Goal: Task Accomplishment & Management: Use online tool/utility

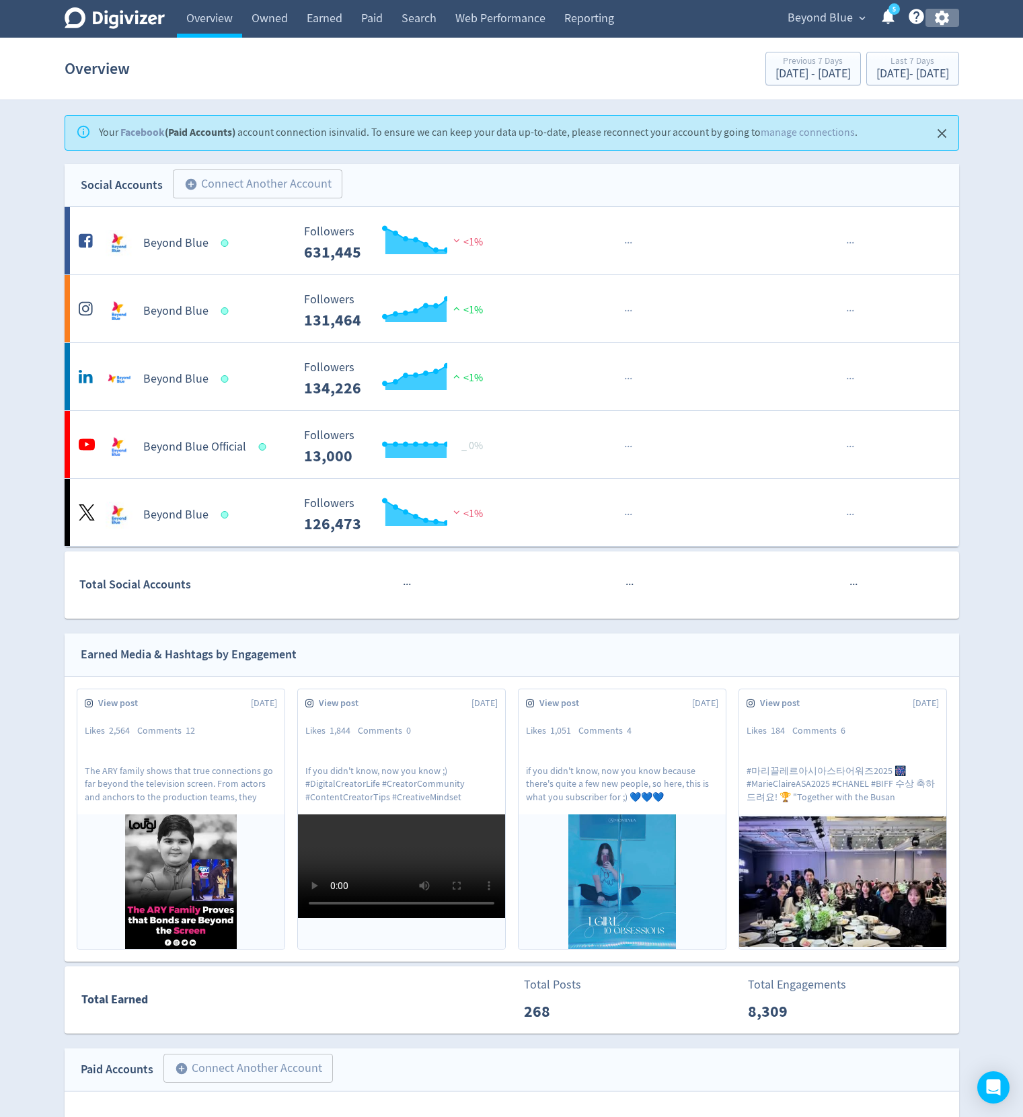
click at [502, 10] on icon "button" at bounding box center [942, 18] width 18 height 18
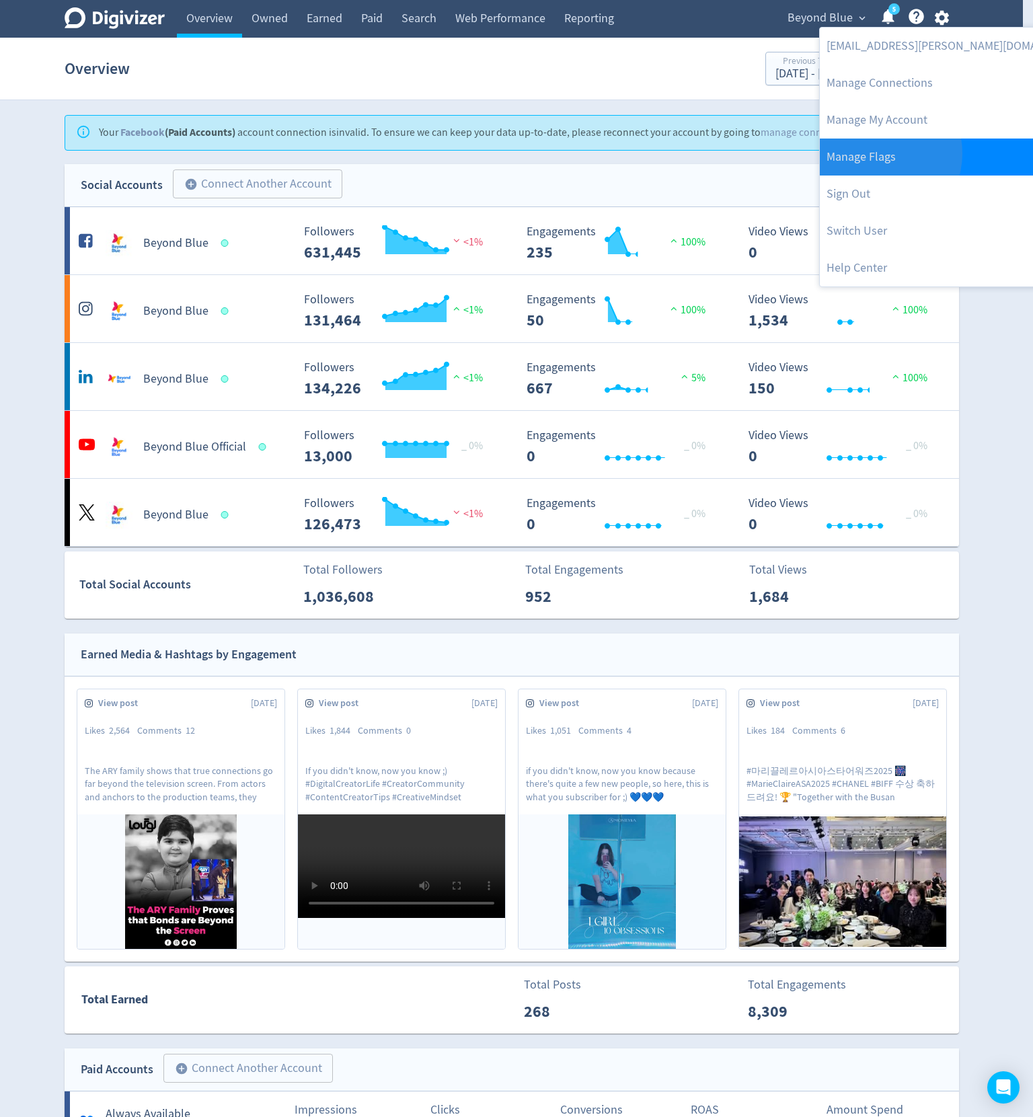
click at [502, 153] on link "Manage Flags" at bounding box center [957, 157] width 274 height 37
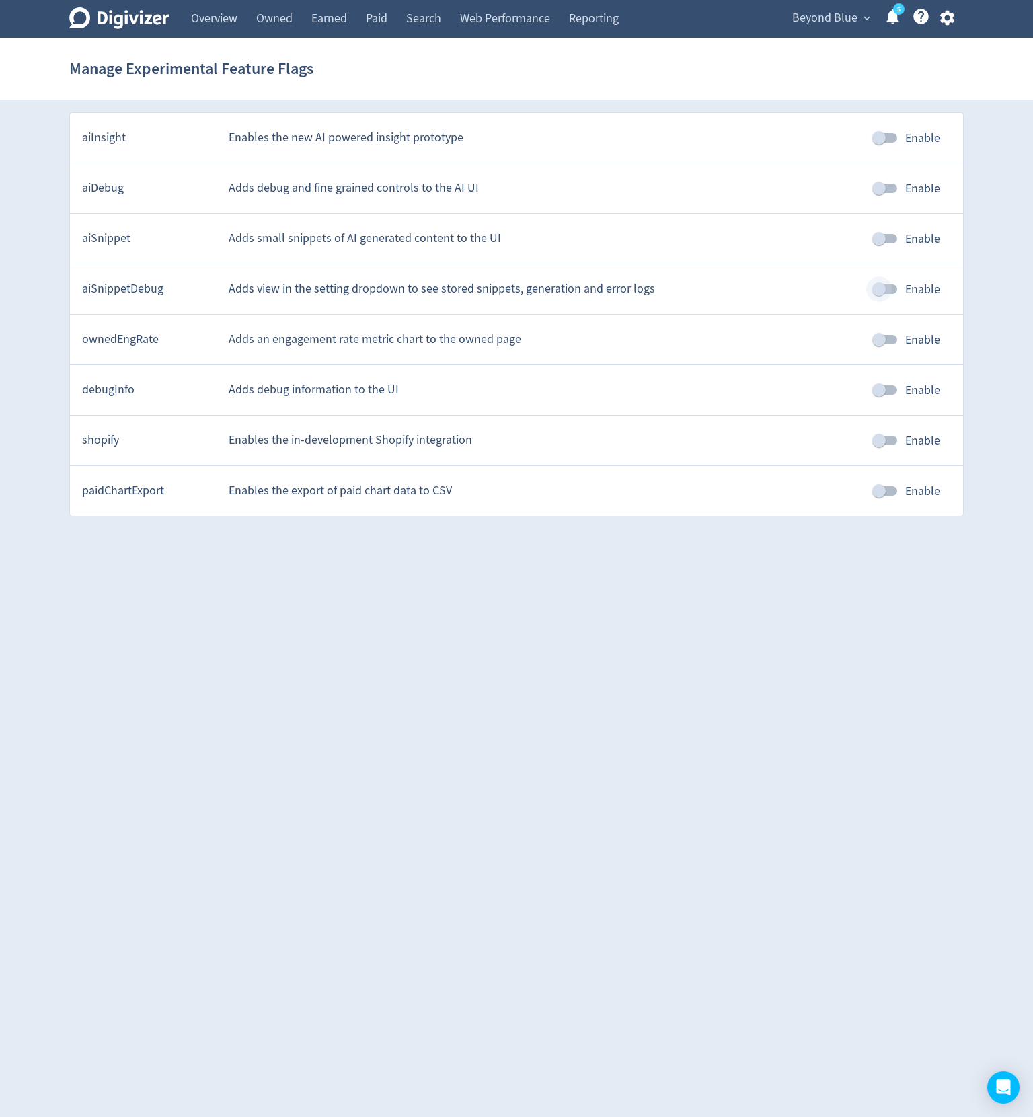
click at [502, 290] on input "Enable" at bounding box center [878, 289] width 77 height 26
checkbox input "true"
click at [502, 239] on input "Enable" at bounding box center [878, 239] width 77 height 26
checkbox input "true"
click at [502, 15] on icon "button" at bounding box center [946, 18] width 14 height 15
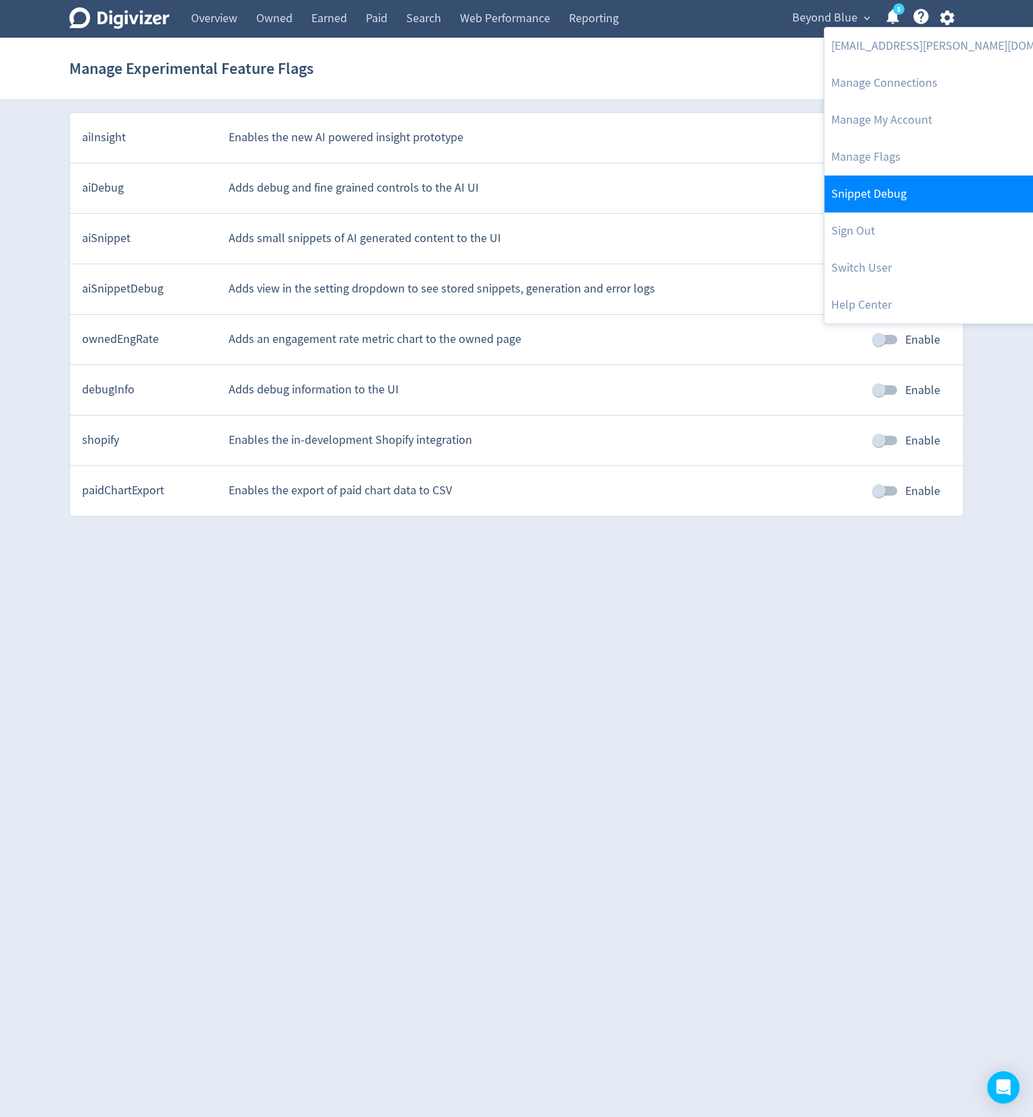
click at [502, 200] on link "Snippet Debug" at bounding box center [961, 193] width 274 height 37
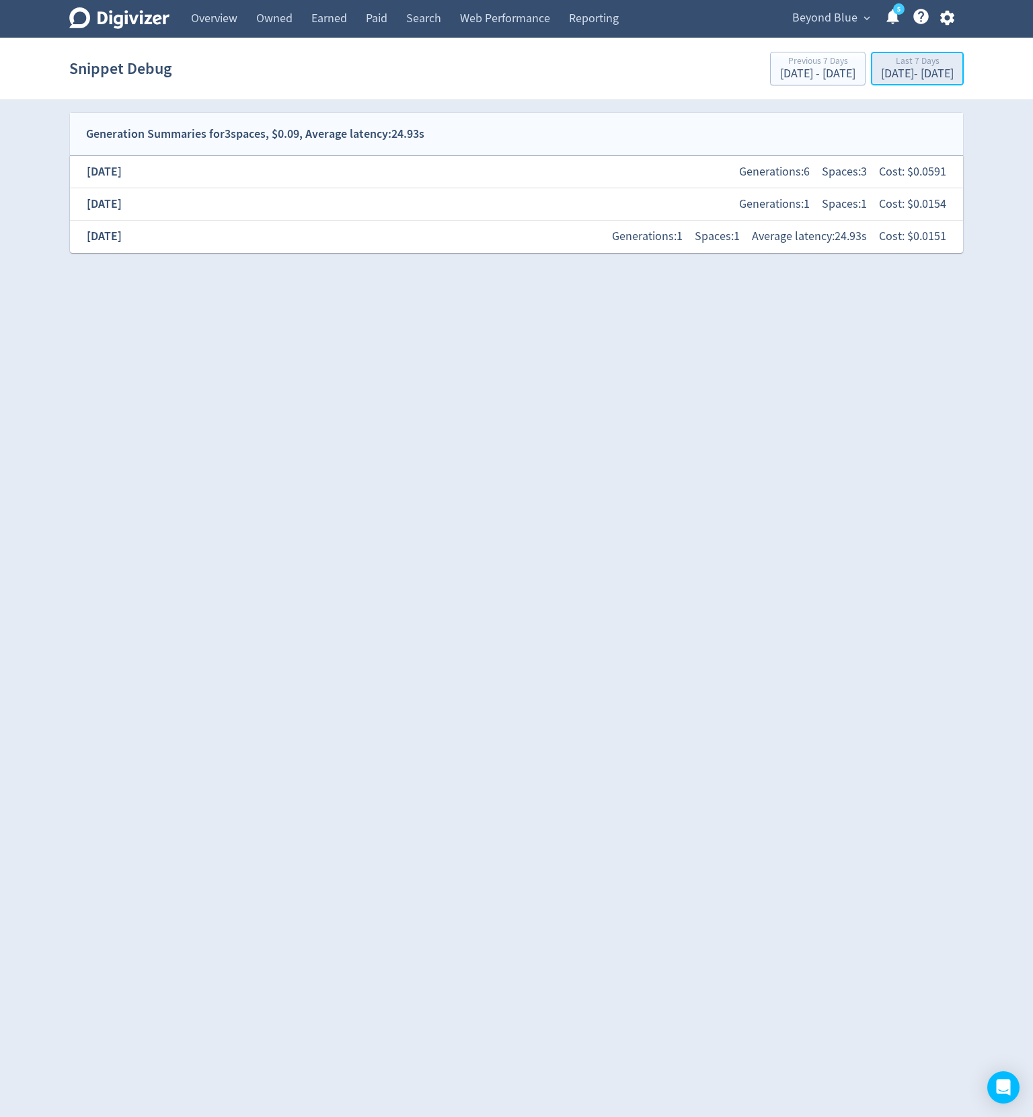
click at [502, 80] on div "[DATE] - [DATE]" at bounding box center [917, 74] width 73 height 12
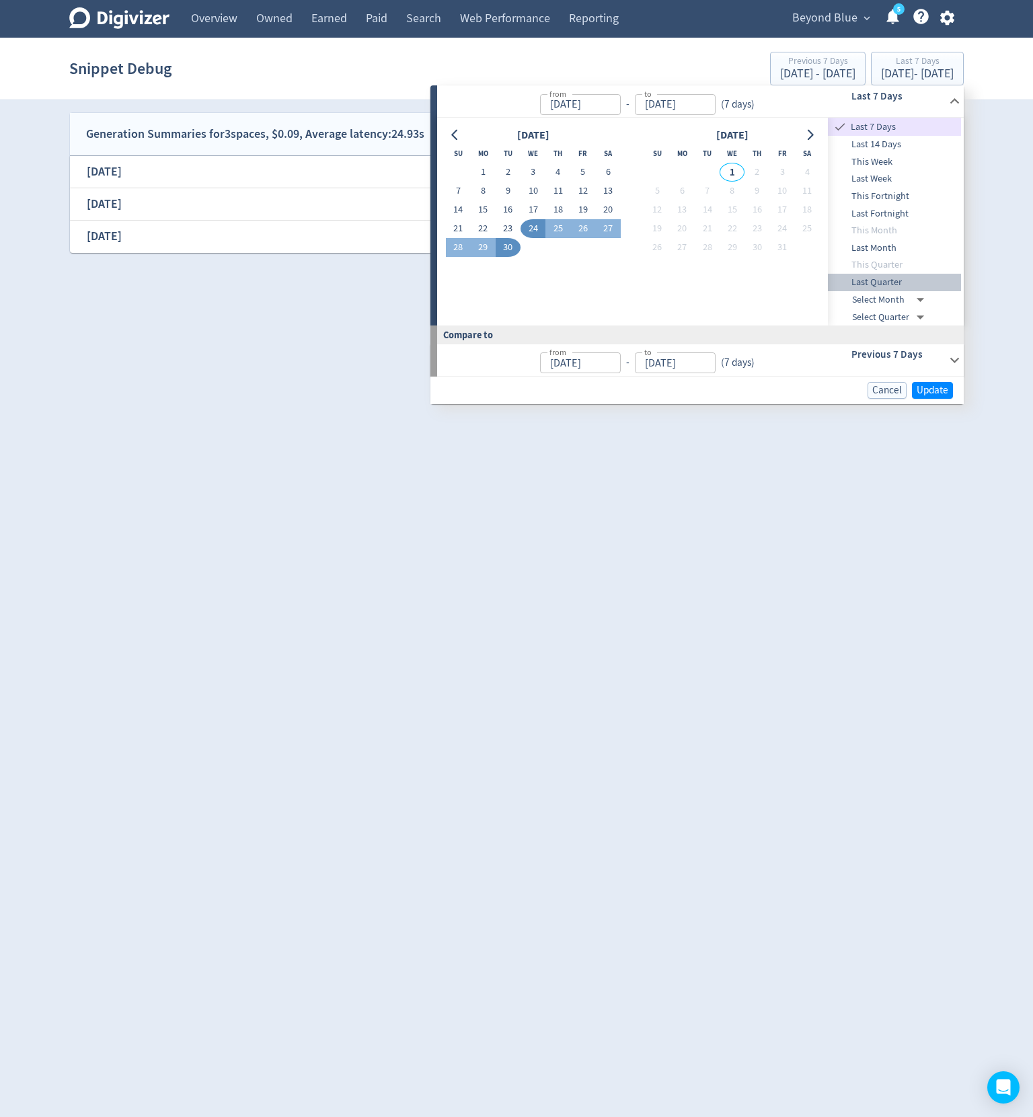
click at [502, 279] on span "Last Quarter" at bounding box center [894, 282] width 133 height 15
type input "[DATE]"
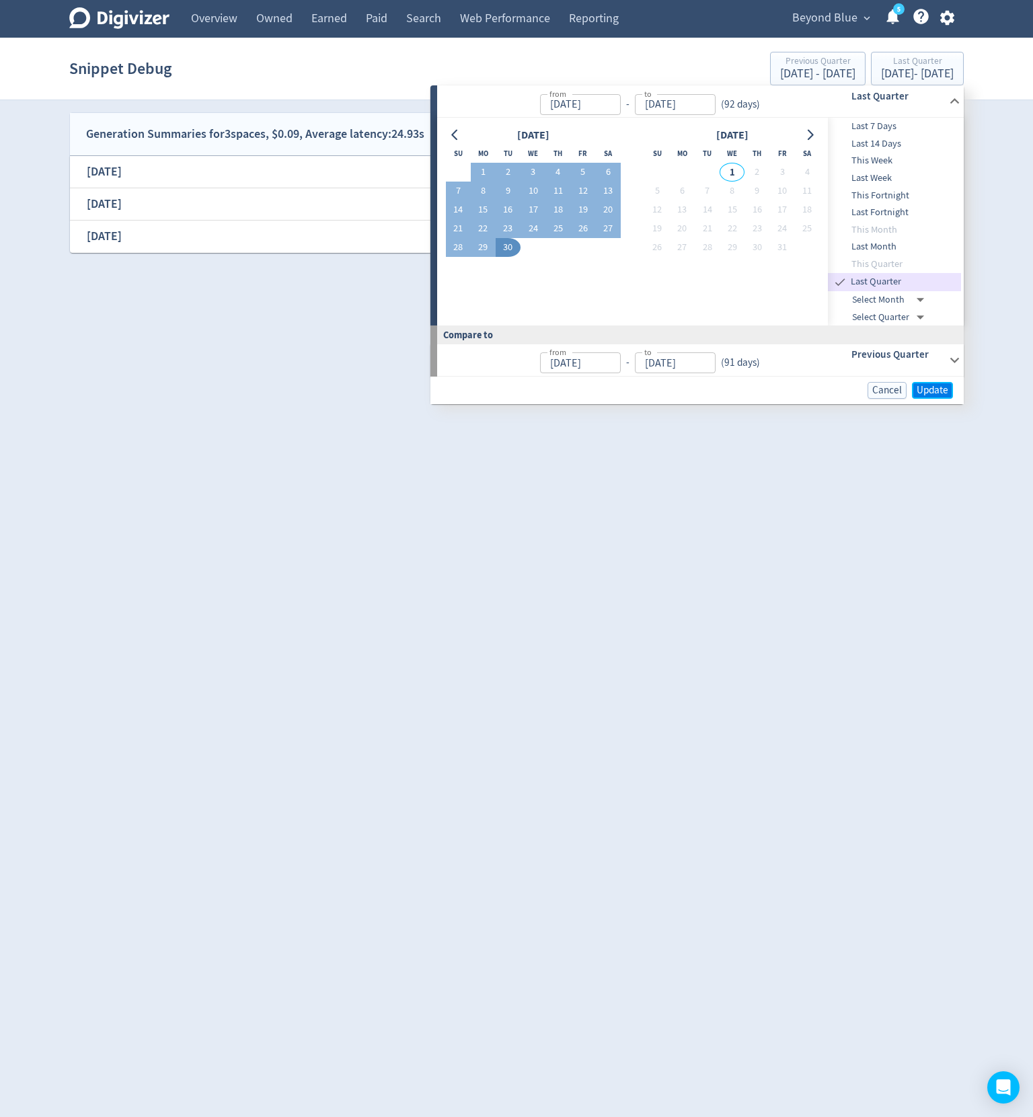
click at [502, 387] on button "Update" at bounding box center [932, 390] width 41 height 17
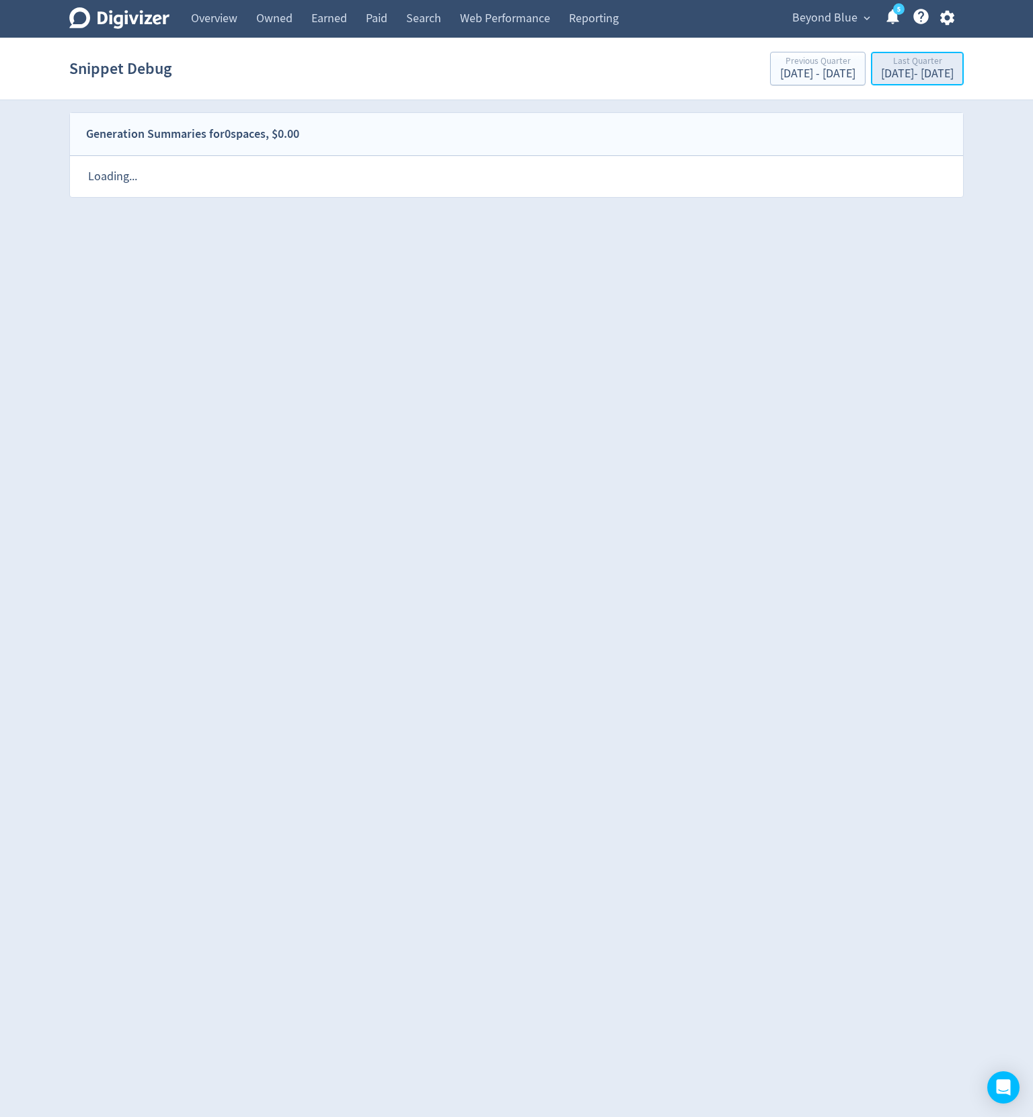
click at [502, 70] on div "[DATE] - [DATE]" at bounding box center [917, 74] width 73 height 12
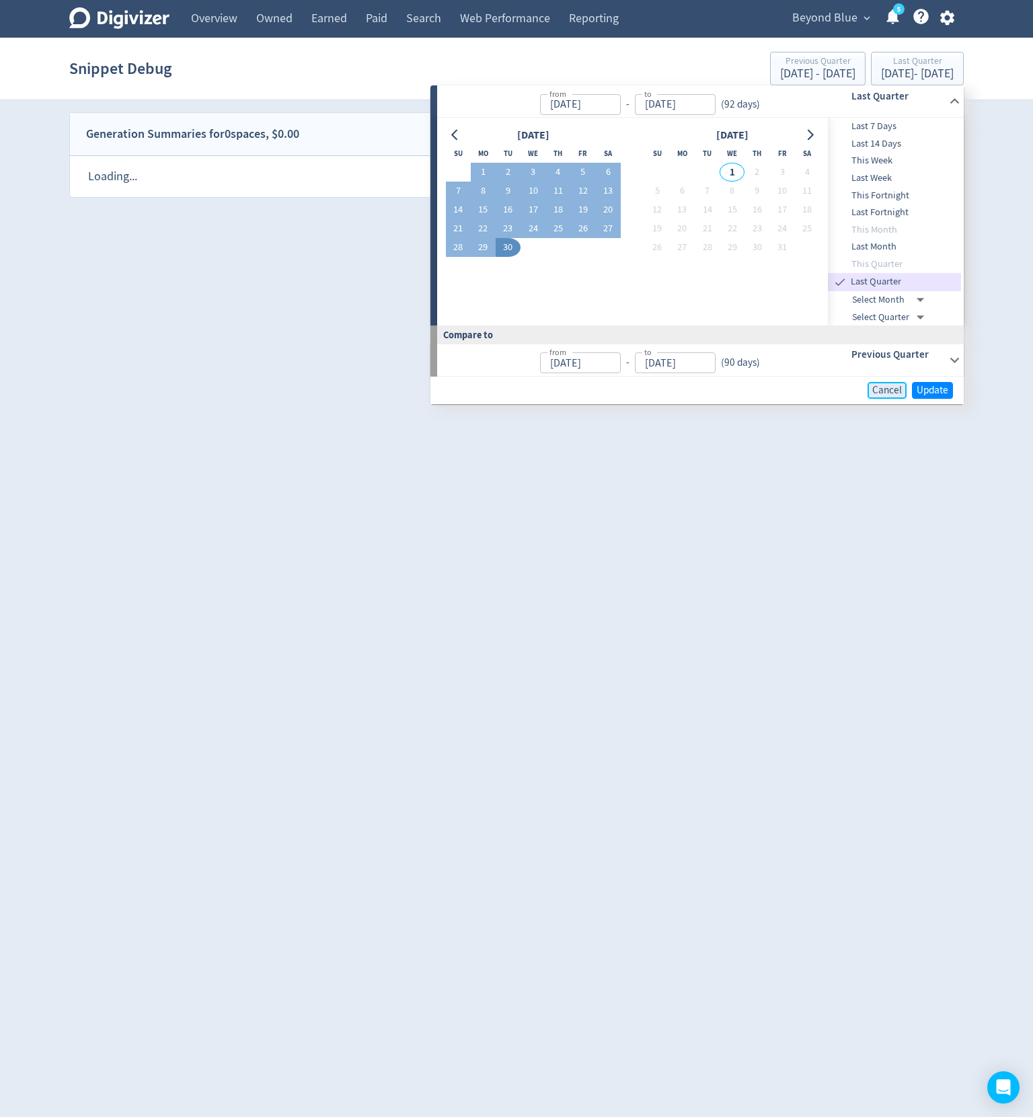
click at [502, 390] on span "Cancel" at bounding box center [887, 390] width 30 height 10
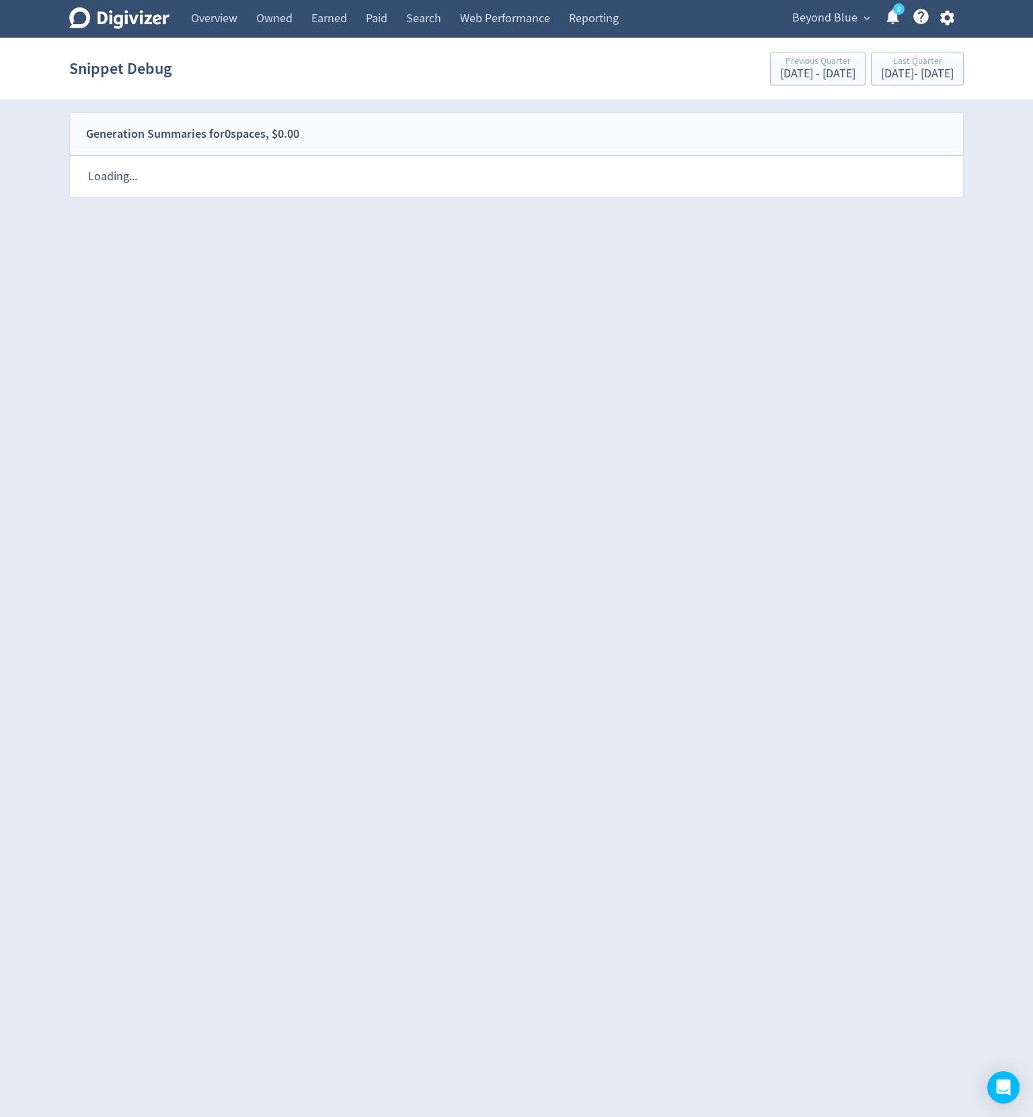
click at [502, 210] on html "Digivizer Logo [PERSON_NAME] Logo Overview Owned Earned Paid Search Web Perform…" at bounding box center [516, 105] width 1033 height 210
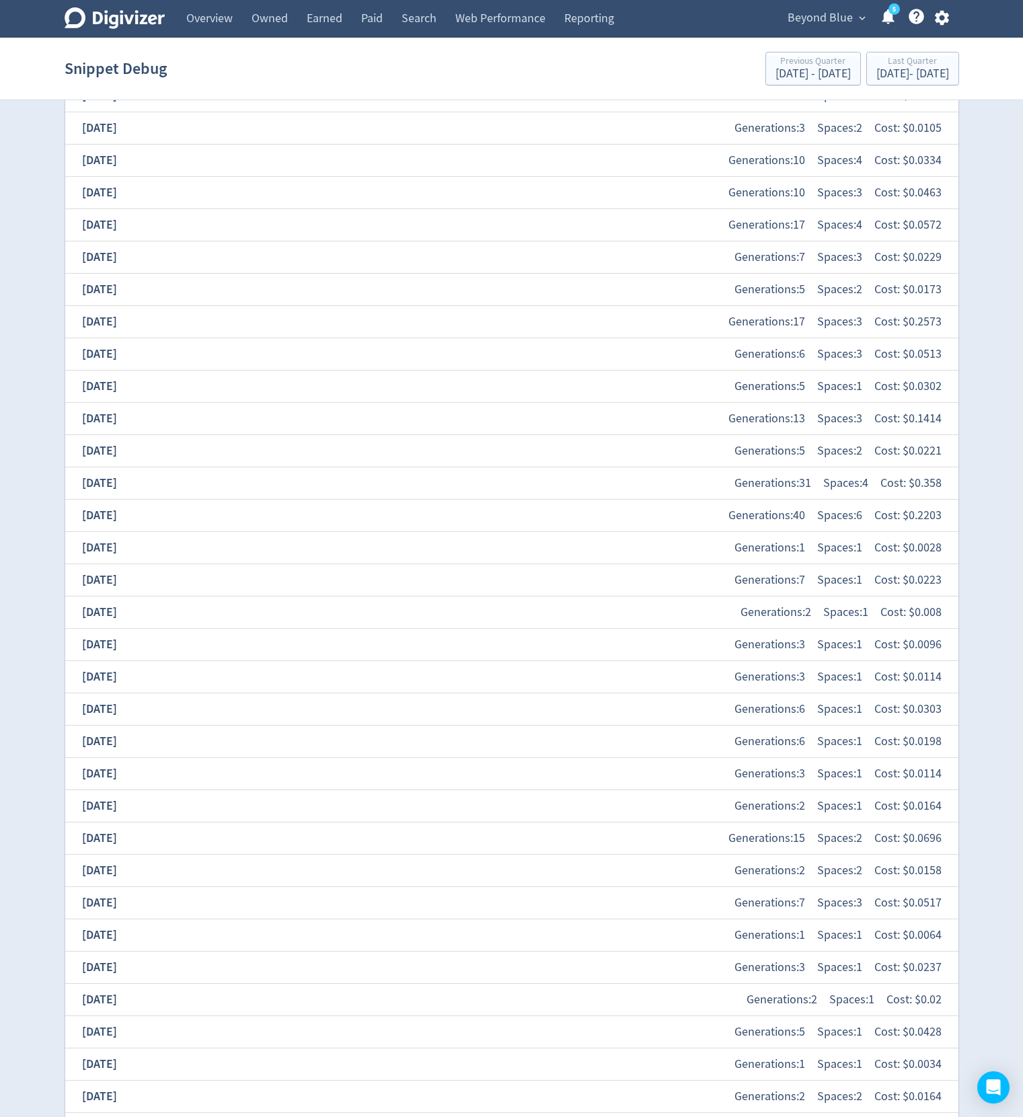
scroll to position [375, 0]
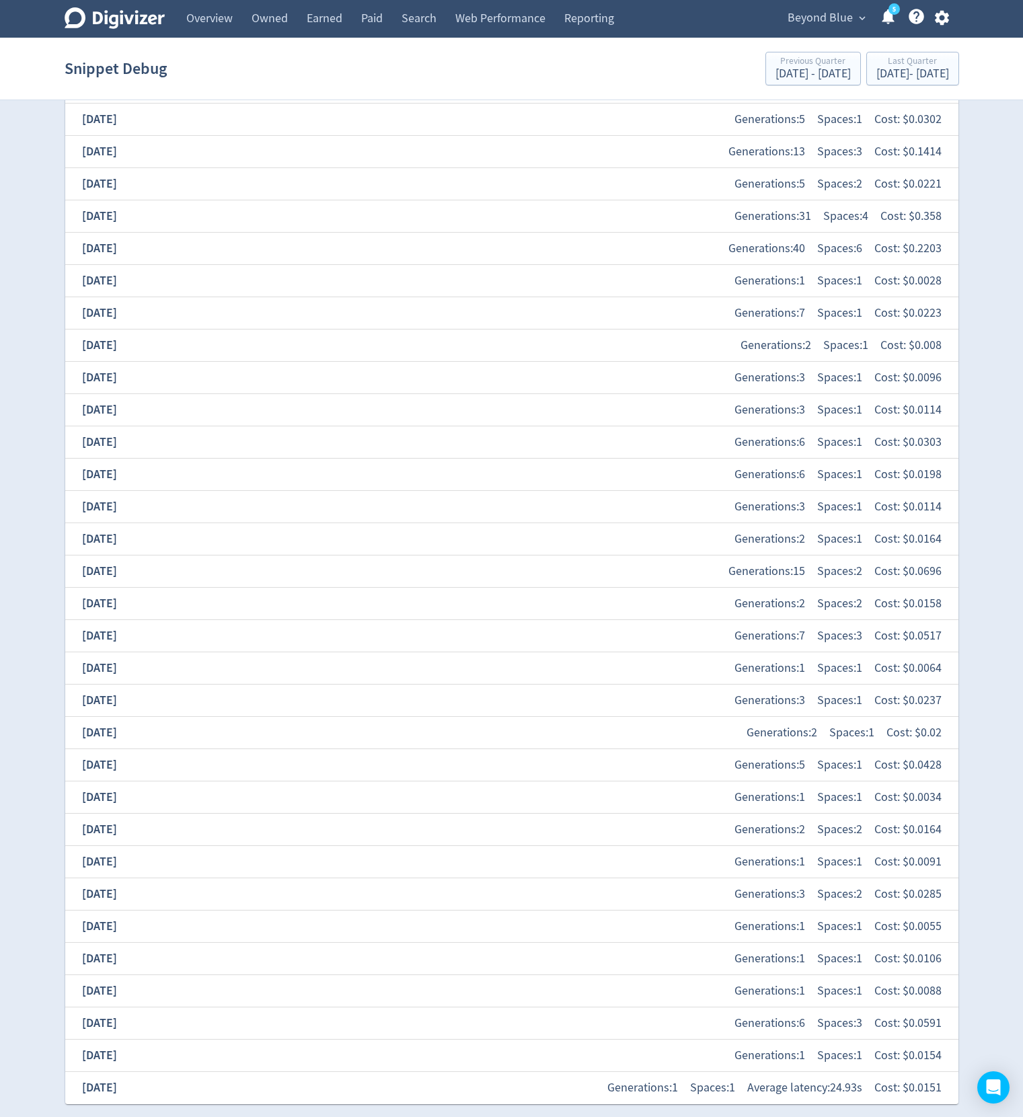
click at [208, 528] on div "[DATE] Generations: 1 Spaces: 1 Average latency: 24.93s Cost: $ 0.0151" at bounding box center [511, 1087] width 871 height 29
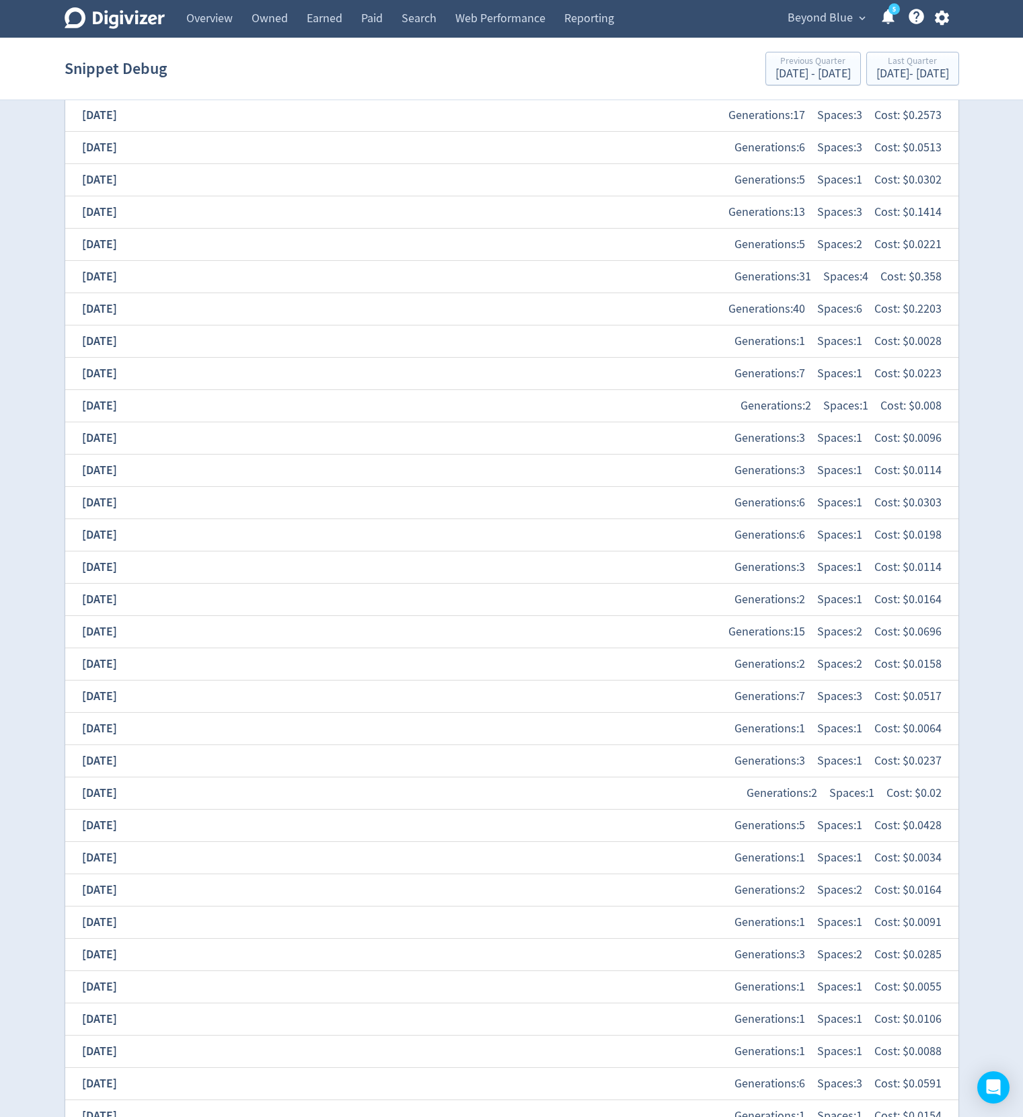
scroll to position [424, 0]
